Goal: Share content: Share content

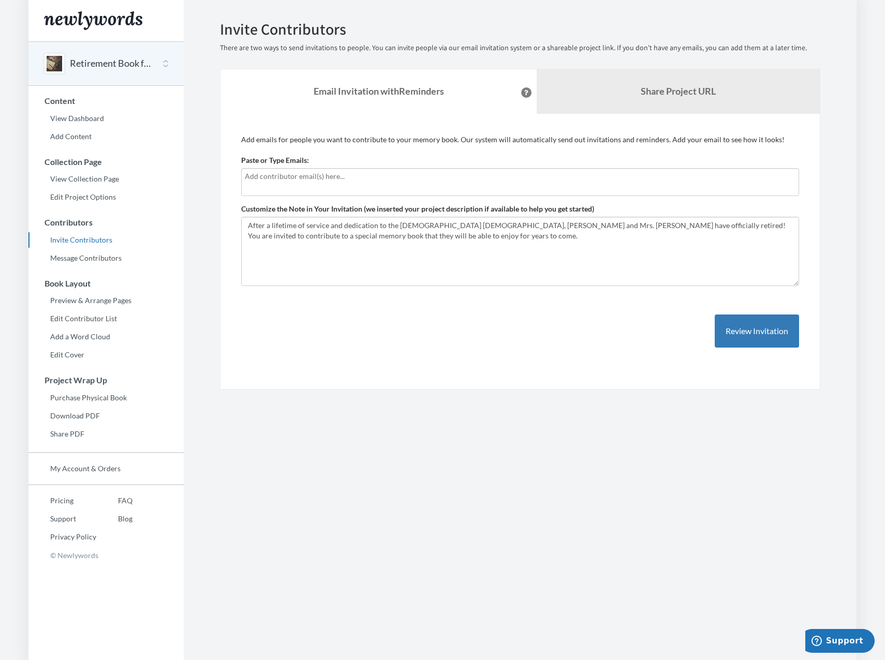
click at [253, 175] on input "text" at bounding box center [520, 176] width 550 height 11
click at [662, 96] on b "Share Project URL" at bounding box center [677, 90] width 75 height 11
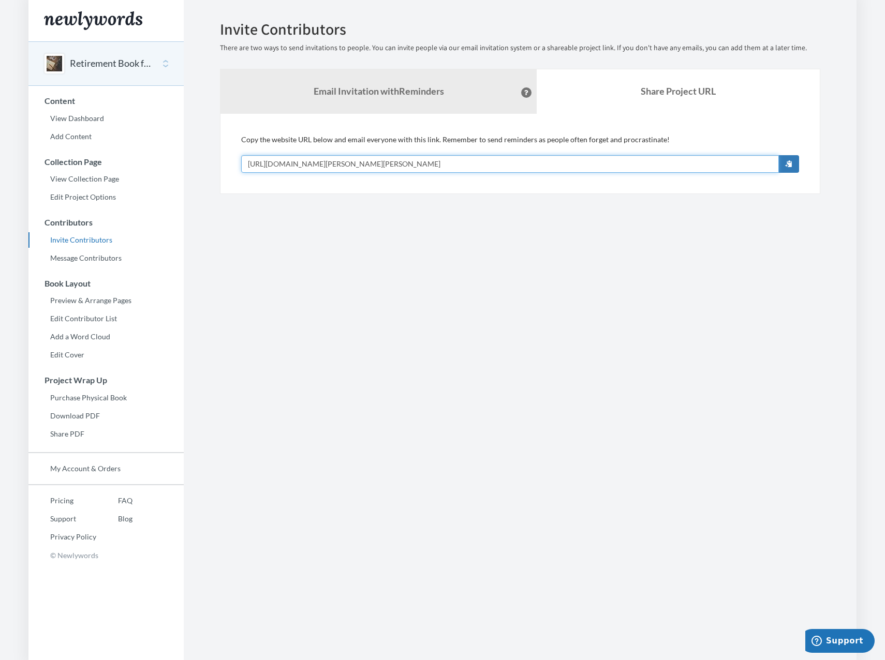
click at [520, 159] on input "[URL][DOMAIN_NAME][PERSON_NAME][PERSON_NAME]" at bounding box center [509, 164] width 537 height 18
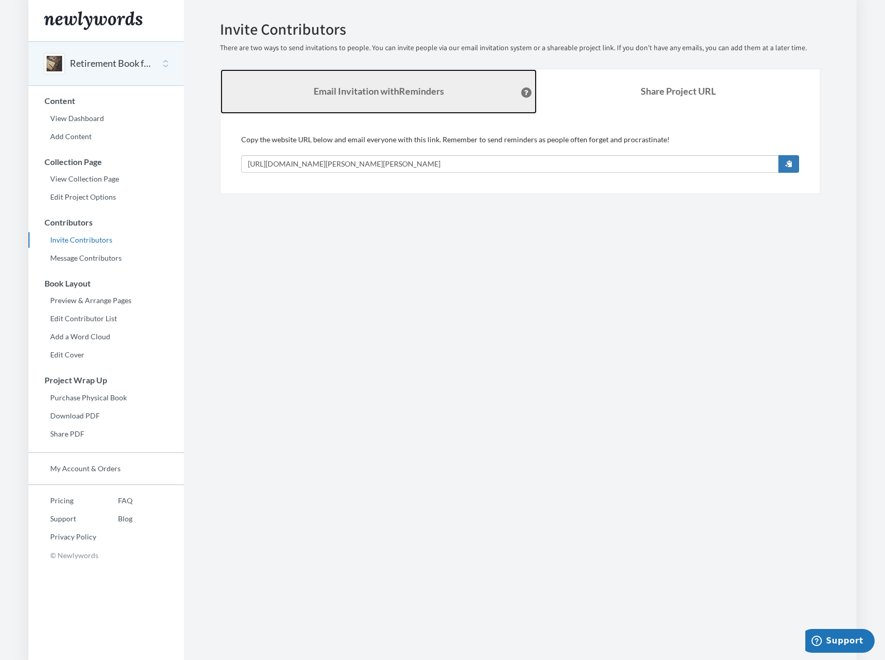
click at [364, 92] on strong "Email Invitation with Reminders" at bounding box center [378, 90] width 130 height 11
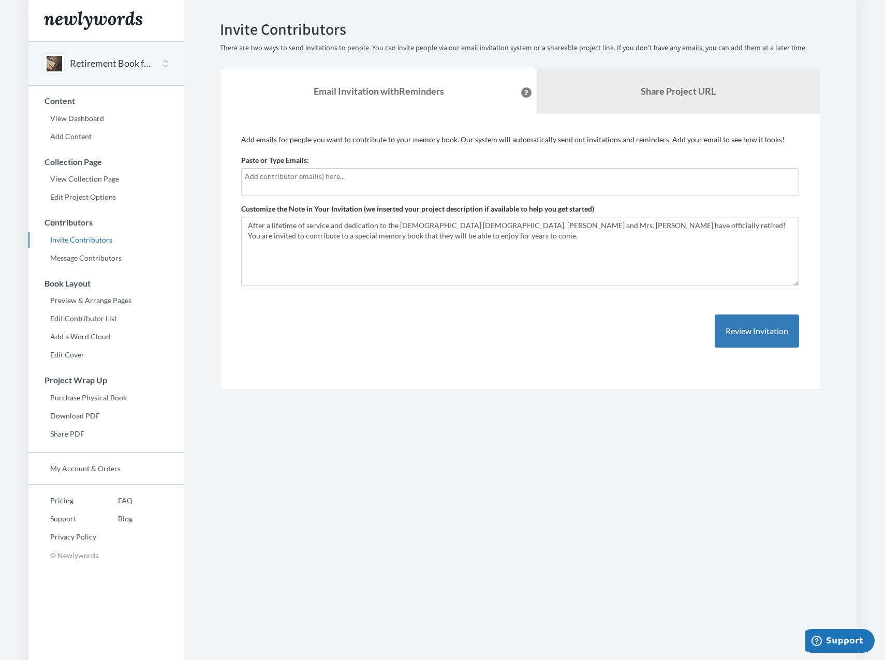
click at [252, 182] on div at bounding box center [520, 182] width 558 height 28
click at [618, 311] on div "Add emails for people you want to contribute to your memory book. Our system wi…" at bounding box center [520, 251] width 558 height 234
click at [352, 184] on div at bounding box center [520, 182] width 558 height 28
click at [682, 89] on b "Share Project URL" at bounding box center [677, 90] width 75 height 11
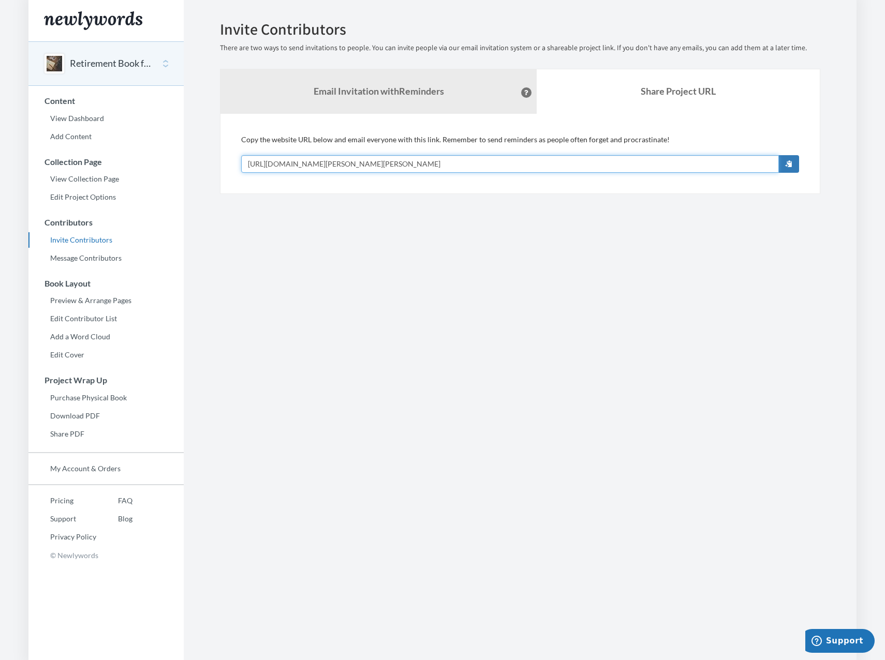
click at [558, 165] on input "[URL][DOMAIN_NAME][PERSON_NAME][PERSON_NAME]" at bounding box center [509, 164] width 537 height 18
